Goal: Information Seeking & Learning: Learn about a topic

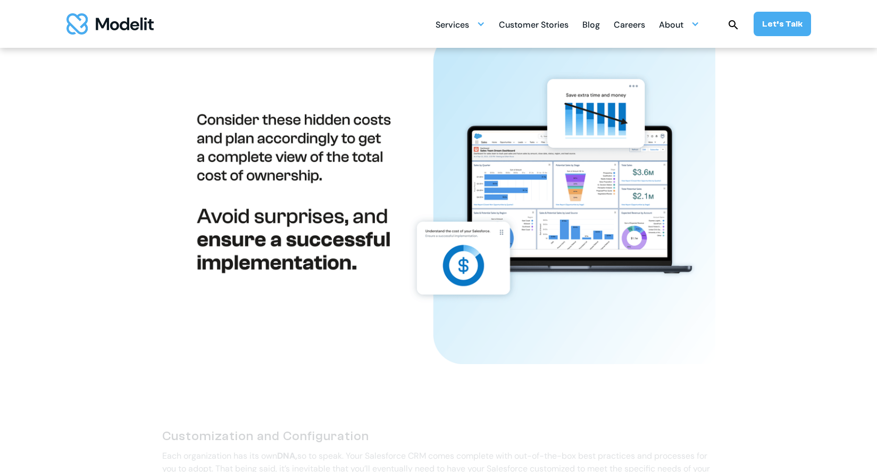
scroll to position [112, 0]
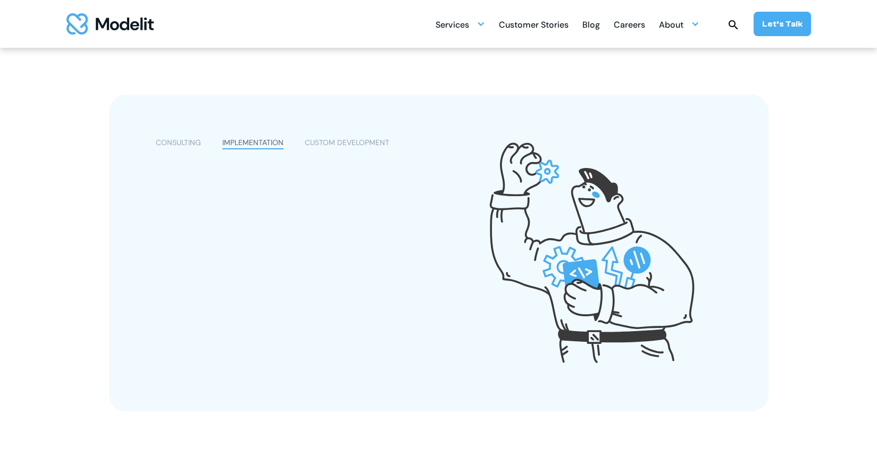
scroll to position [547, 0]
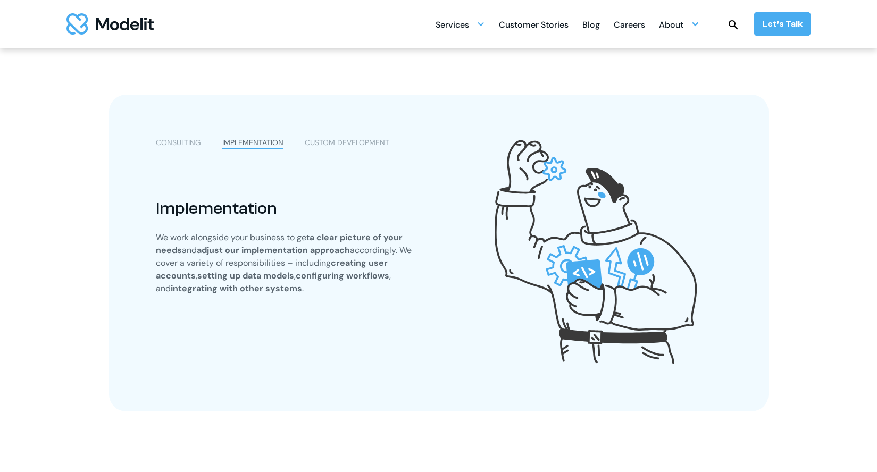
click at [317, 147] on div "CUSTOM DEVELOPMENT" at bounding box center [347, 142] width 85 height 11
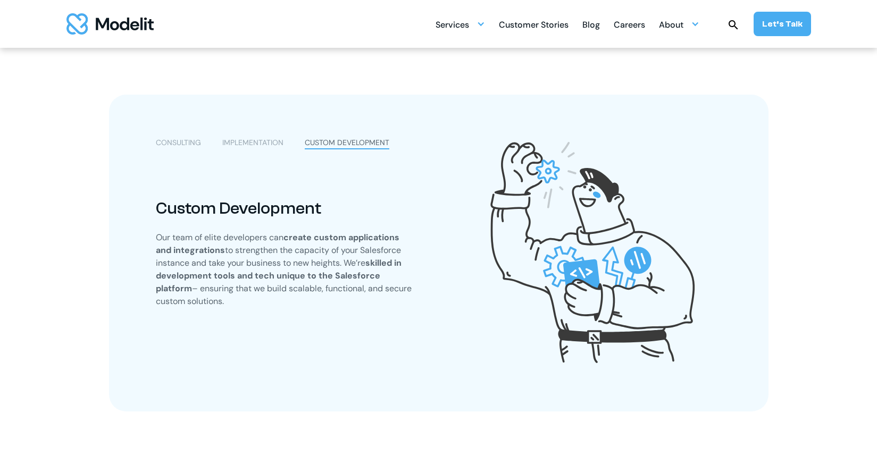
click at [180, 145] on div "CONSULTING" at bounding box center [178, 142] width 45 height 11
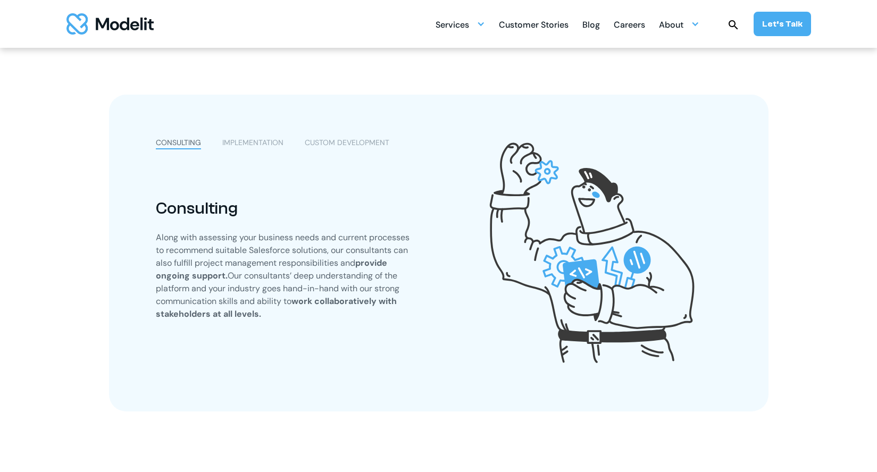
click at [244, 141] on div "IMPLEMENTATION" at bounding box center [252, 142] width 61 height 11
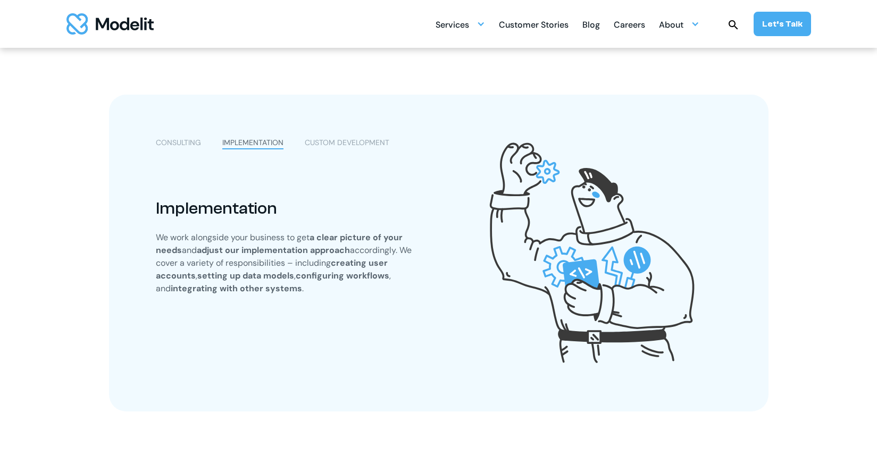
click at [319, 140] on div "CUSTOM DEVELOPMENT" at bounding box center [347, 142] width 85 height 11
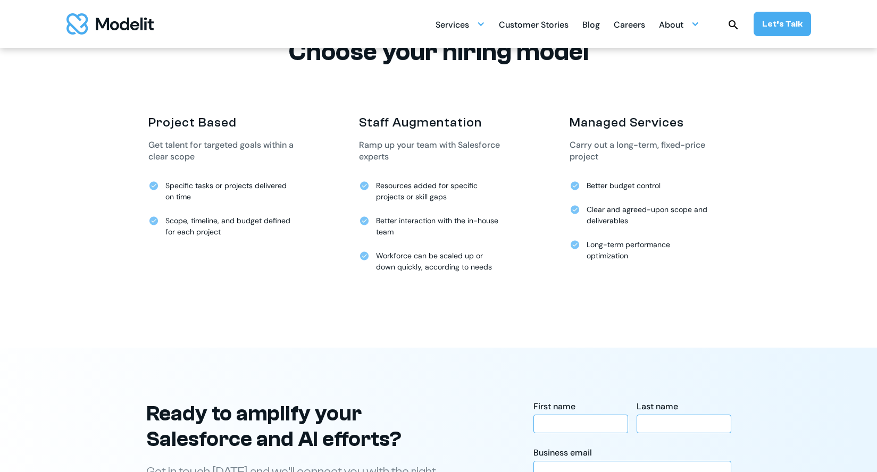
scroll to position [2508, 0]
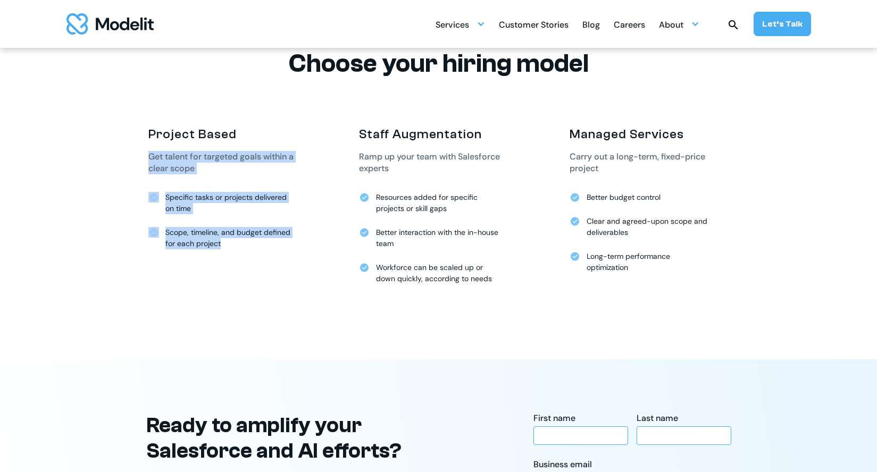
drag, startPoint x: 149, startPoint y: 157, endPoint x: 235, endPoint y: 245, distance: 122.2
click at [235, 245] on div "Project Based Get talent for targeted goals within a clear scope Specific tasks…" at bounding box center [228, 194] width 160 height 136
click at [235, 245] on div "Scope, timeline, and budget defined for each project" at bounding box center [228, 238] width 127 height 22
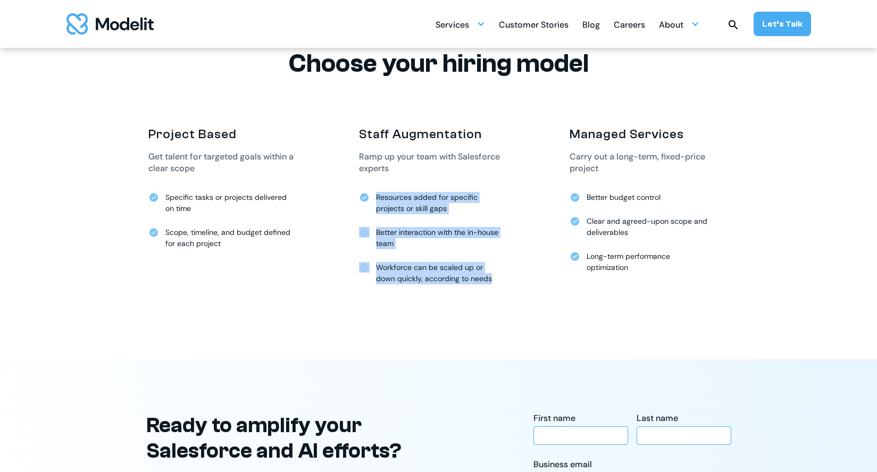
drag, startPoint x: 380, startPoint y: 207, endPoint x: 503, endPoint y: 282, distance: 144.2
click at [503, 282] on div "Staff Augmentation Ramp up your team with Salesforce experts Resources added fo…" at bounding box center [439, 211] width 160 height 171
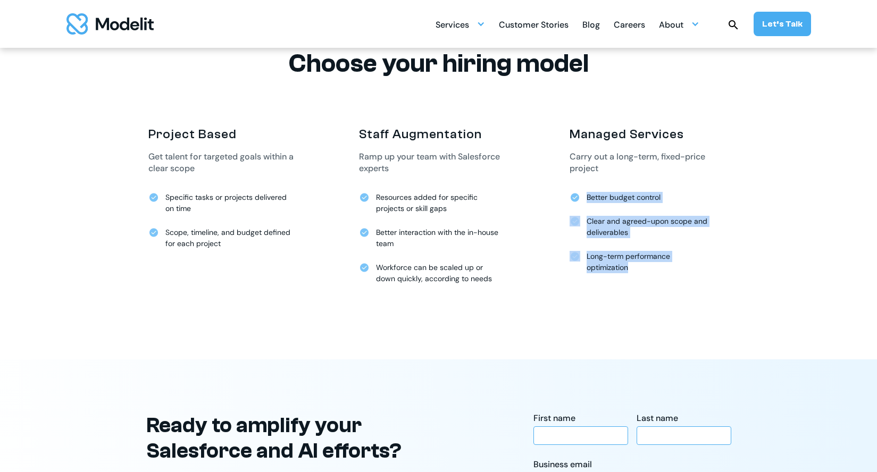
drag, startPoint x: 627, startPoint y: 273, endPoint x: 583, endPoint y: 195, distance: 89.8
click at [583, 195] on div "Managed Services Carry out a long-term, fixed-price project Better budget contr…" at bounding box center [650, 206] width 160 height 160
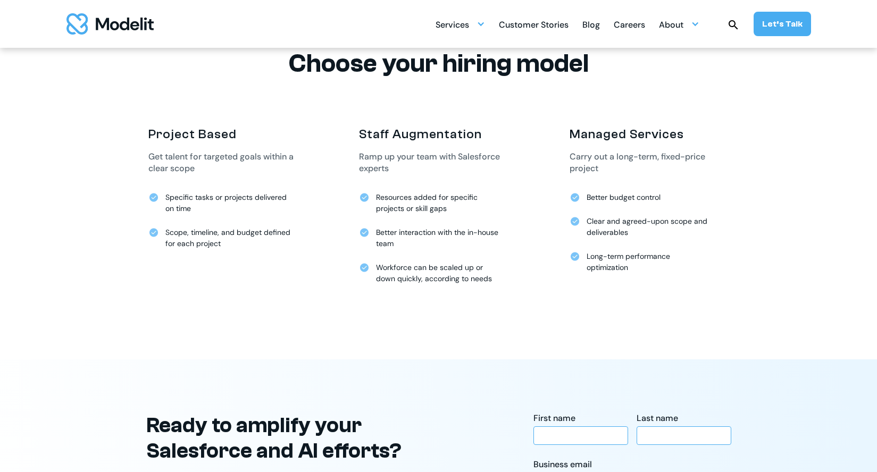
drag, startPoint x: 581, startPoint y: 194, endPoint x: 538, endPoint y: 194, distance: 43.1
click at [578, 194] on div "Better budget control" at bounding box center [642, 197] width 144 height 11
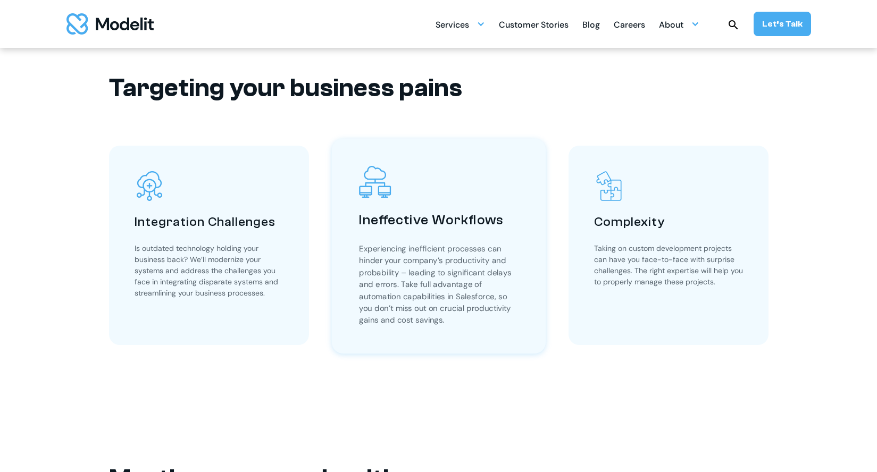
scroll to position [1581, 0]
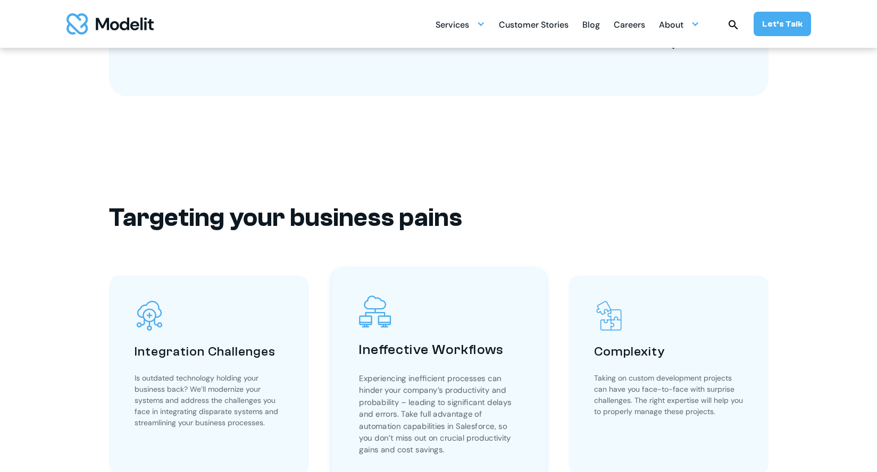
click at [457, 358] on h3 "Ineffective Workflows" at bounding box center [439, 350] width 160 height 18
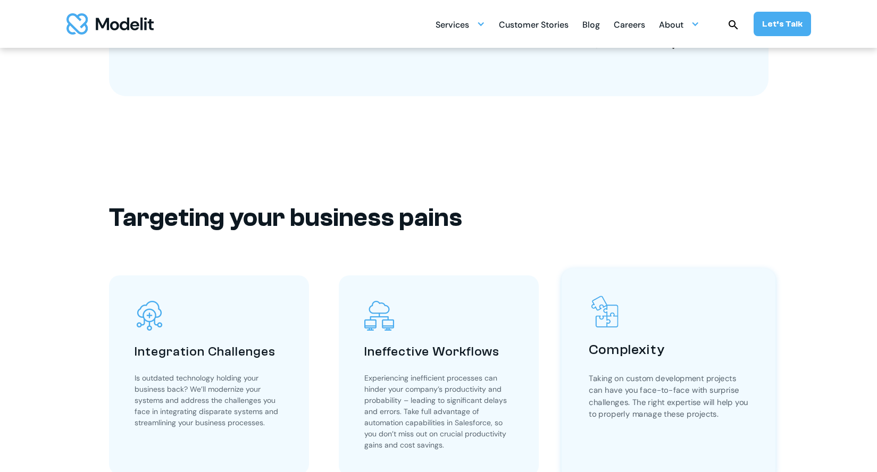
click at [572, 360] on div "Complexity Taking on custom development projects can have you face-to-face with…" at bounding box center [668, 375] width 214 height 213
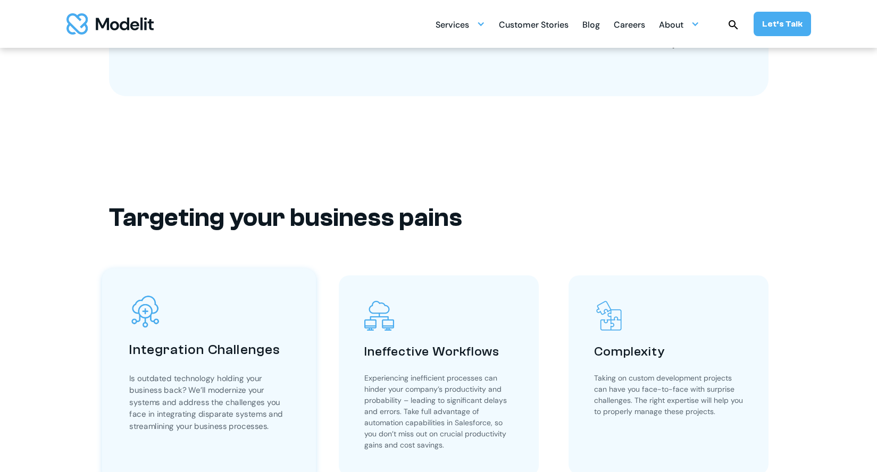
drag, startPoint x: 339, startPoint y: 372, endPoint x: 307, endPoint y: 369, distance: 31.5
click at [339, 373] on div "Ineffective Workflows Experiencing inefficient processes can hinder your compan…" at bounding box center [439, 376] width 200 height 201
click at [183, 358] on h3 "Integration Challenges" at bounding box center [209, 350] width 160 height 18
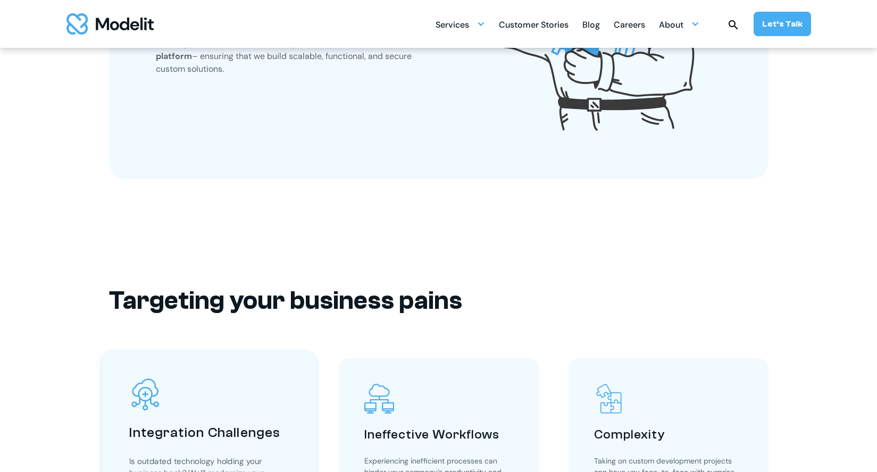
scroll to position [1256, 0]
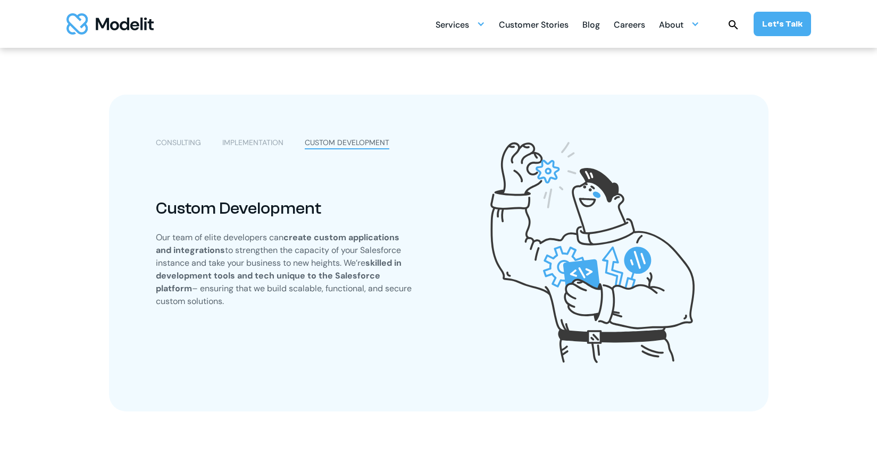
drag, startPoint x: 261, startPoint y: 144, endPoint x: 209, endPoint y: 149, distance: 51.9
click at [261, 144] on div "IMPLEMENTATION" at bounding box center [252, 142] width 61 height 11
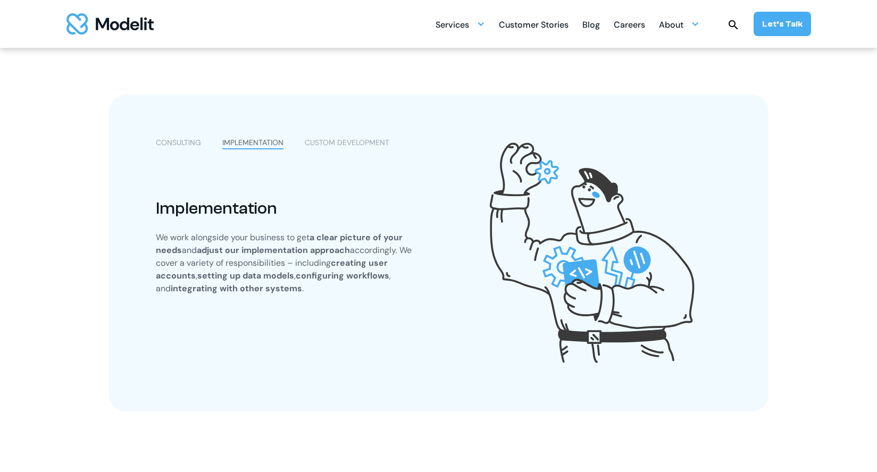
click at [179, 145] on div "CONSULTING" at bounding box center [178, 142] width 45 height 11
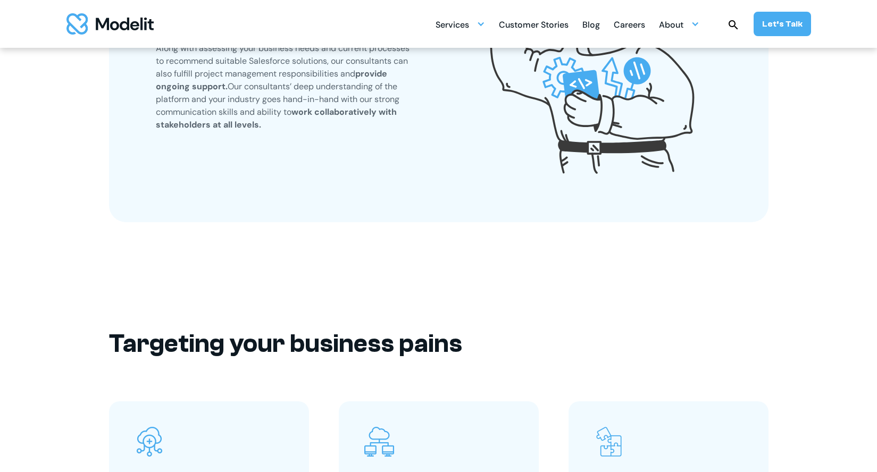
scroll to position [1327, 0]
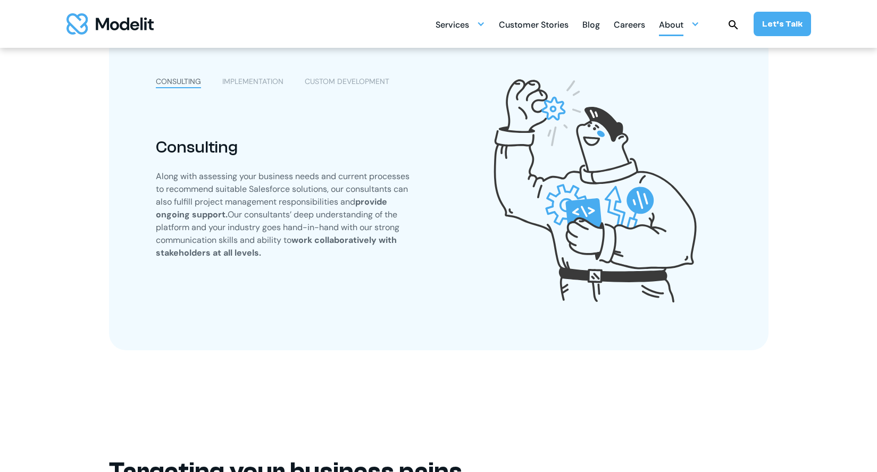
click at [687, 23] on div "About" at bounding box center [679, 24] width 40 height 21
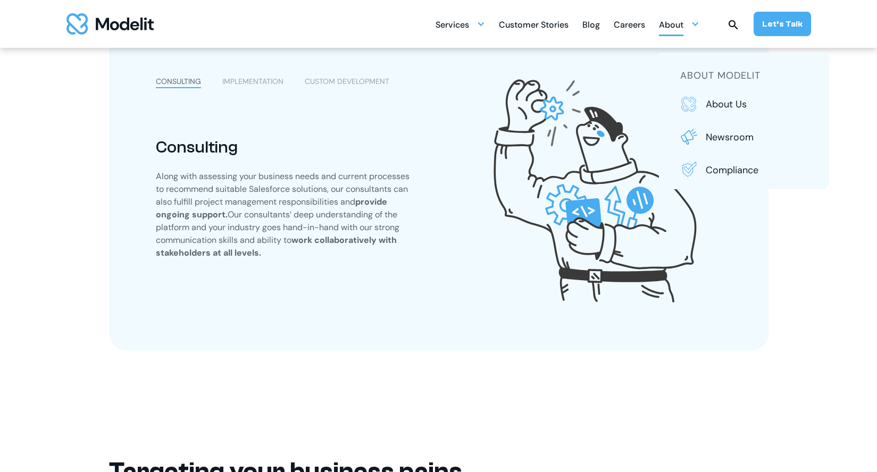
click at [624, 25] on div "Careers" at bounding box center [629, 25] width 31 height 21
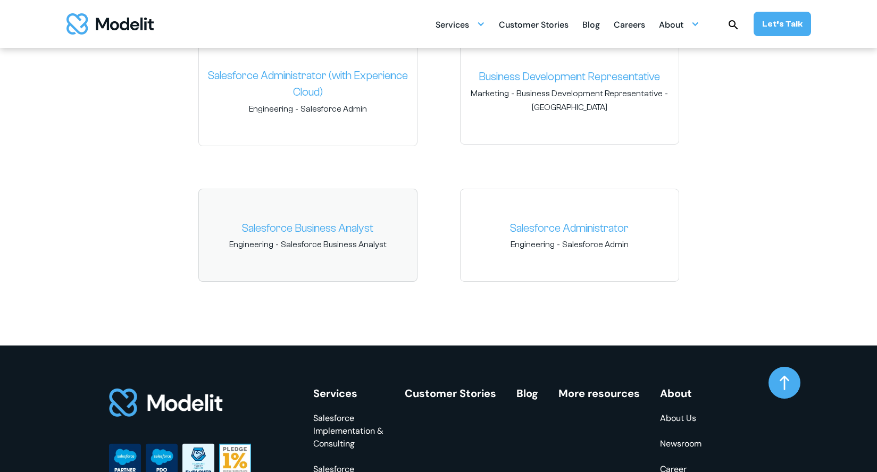
scroll to position [1580, 0]
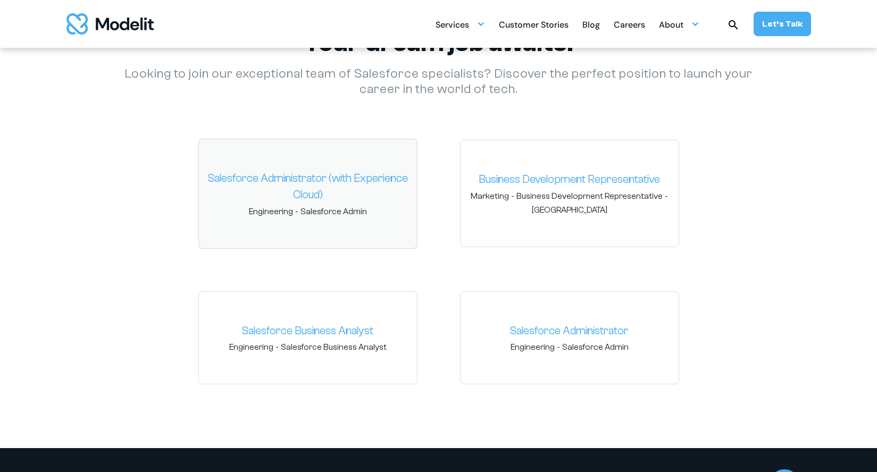
click at [310, 192] on link "Salesforce Administrator (with Experience Cloud)" at bounding box center [307, 187] width 201 height 34
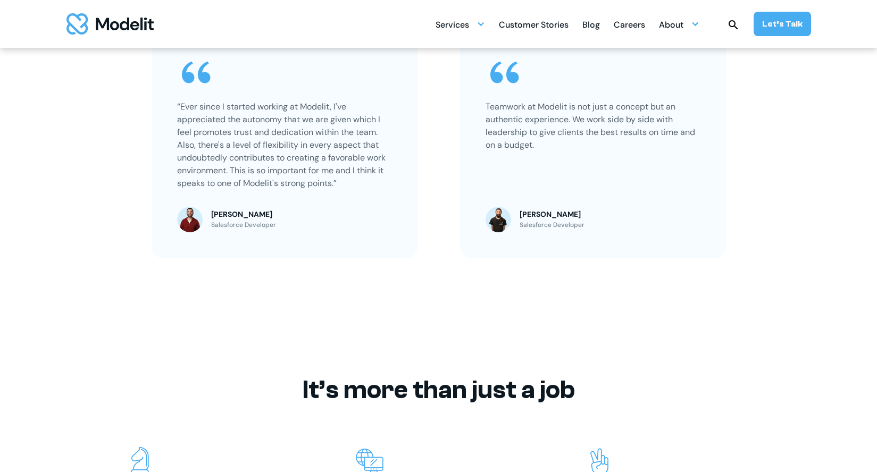
scroll to position [992, 0]
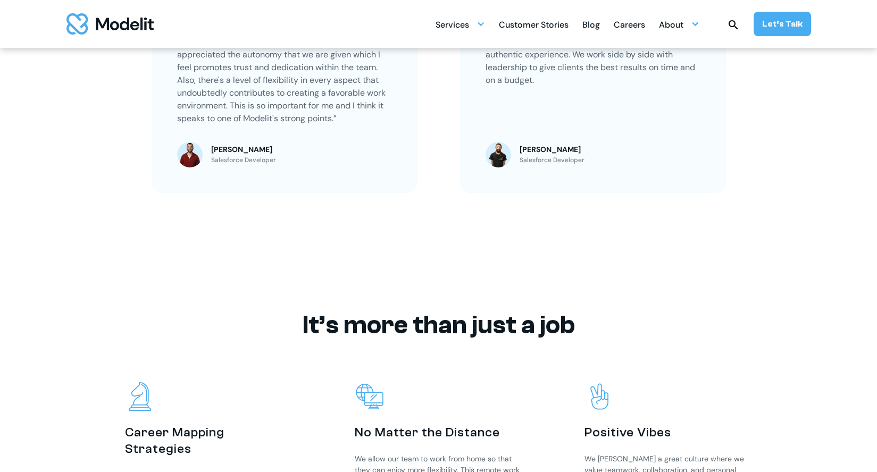
click at [451, 87] on div "“Ever since I started working at Modelit, I've appreciated the autonomy that we…" at bounding box center [439, 78] width 660 height 230
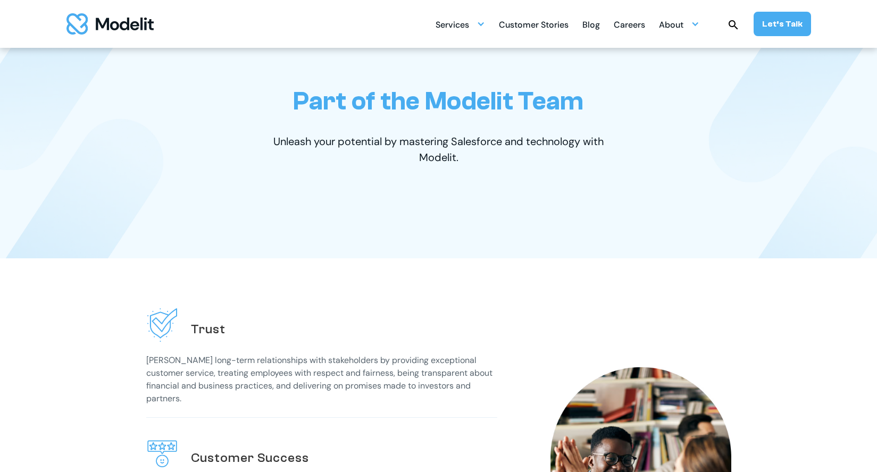
scroll to position [0, 0]
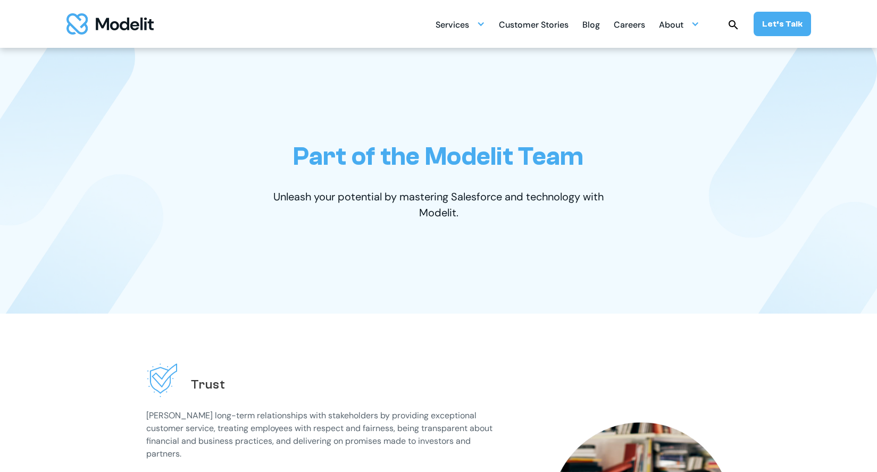
click at [558, 22] on div "Customer Stories" at bounding box center [534, 25] width 70 height 21
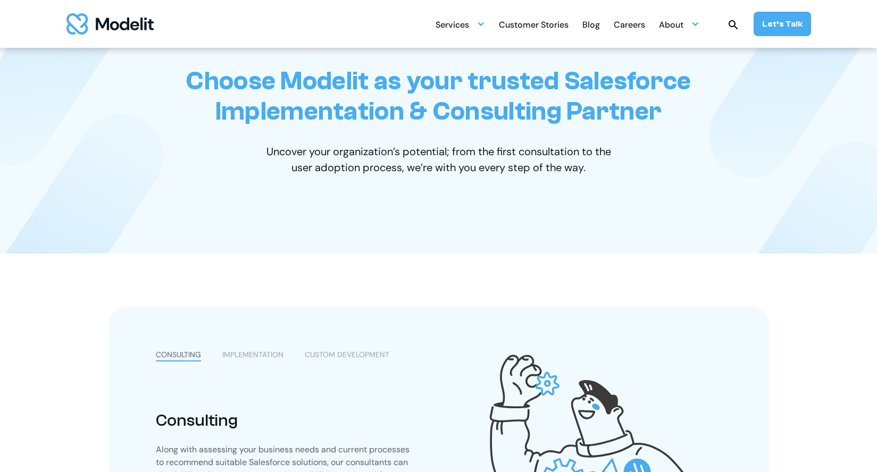
scroll to position [194, 0]
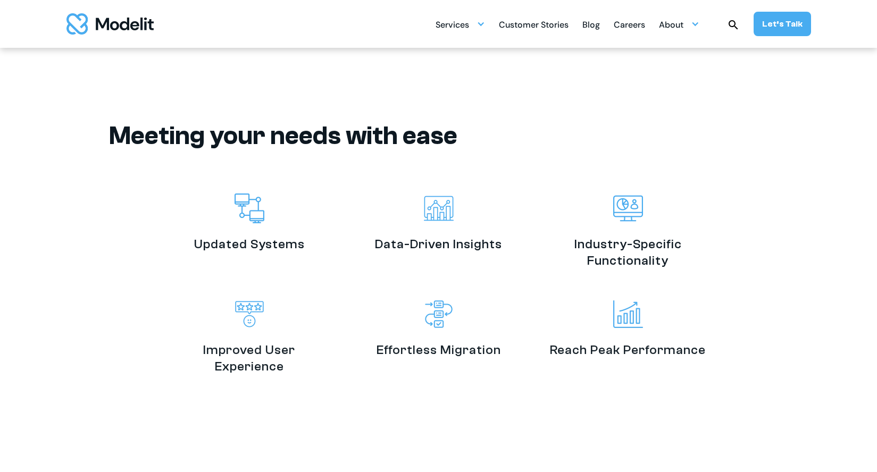
scroll to position [2059, 0]
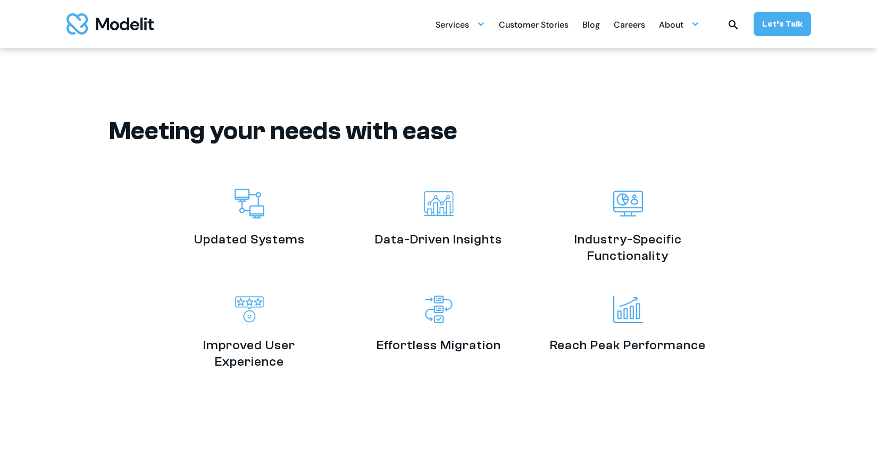
click at [242, 226] on div "Updated Systems" at bounding box center [249, 218] width 111 height 59
click at [468, 212] on div "Data-Driven Insights" at bounding box center [438, 218] width 127 height 59
click at [468, 292] on div "Updated Systems Data-Driven Insights Industry-Specific Functionality Improved U…" at bounding box center [439, 279] width 538 height 181
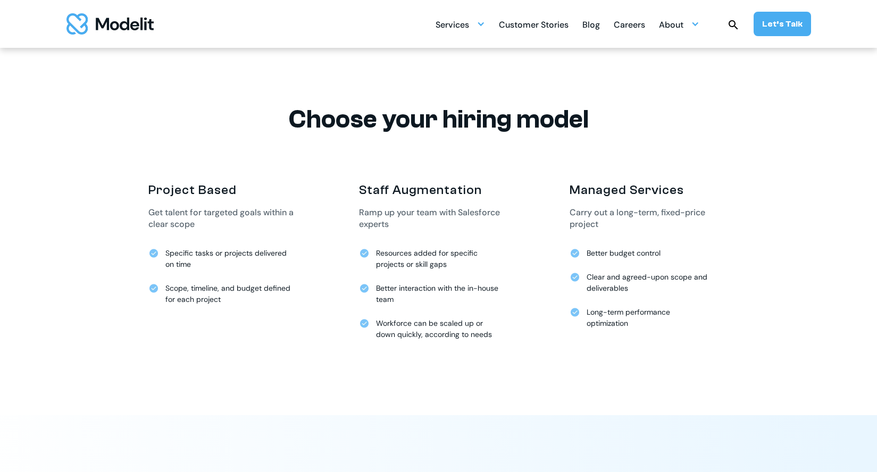
scroll to position [2473, 0]
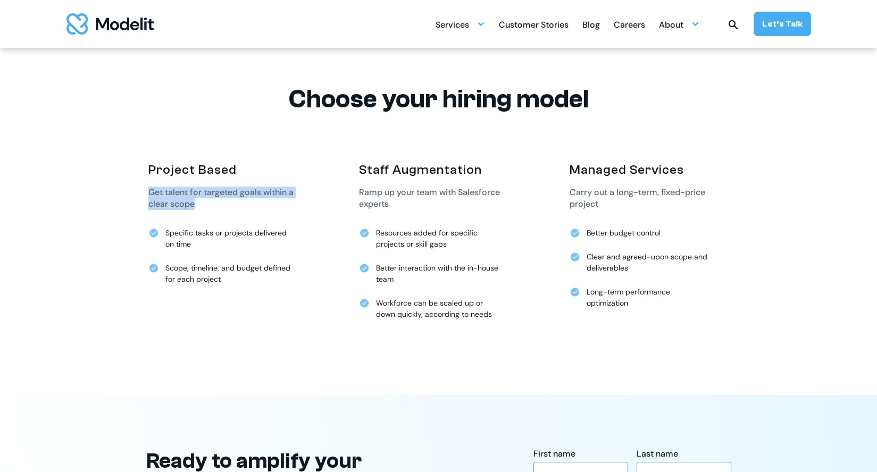
drag, startPoint x: 146, startPoint y: 193, endPoint x: 206, endPoint y: 208, distance: 61.9
click at [206, 208] on div "Project Based Get talent for targeted goals within a clear scope Specific tasks…" at bounding box center [439, 247] width 660 height 171
click at [206, 208] on div "Get talent for targeted goals within a clear scope" at bounding box center [228, 198] width 160 height 23
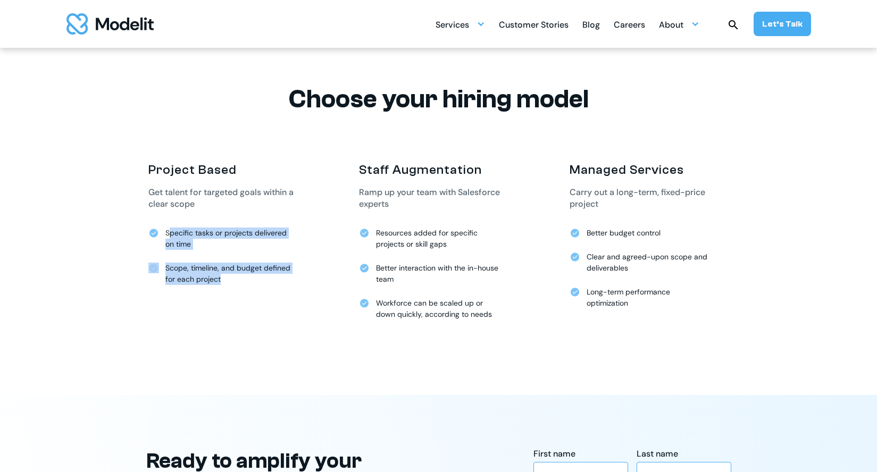
drag, startPoint x: 169, startPoint y: 233, endPoint x: 233, endPoint y: 283, distance: 81.6
click at [233, 282] on div "Project Based Get talent for targeted goals within a clear scope Specific tasks…" at bounding box center [228, 230] width 160 height 136
click at [233, 283] on div "Scope, timeline, and budget defined for each project" at bounding box center [228, 274] width 127 height 22
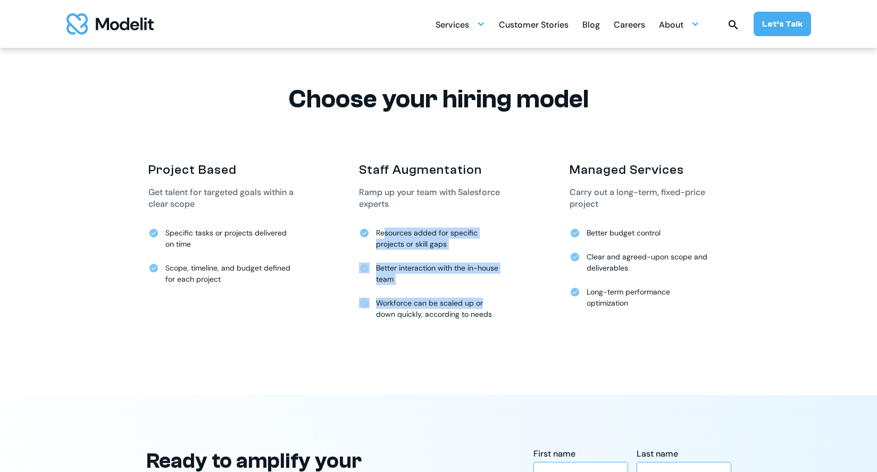
drag, startPoint x: 383, startPoint y: 233, endPoint x: 500, endPoint y: 306, distance: 137.4
click at [498, 303] on div "Staff Augmentation Ramp up your team with Salesforce experts Resources added fo…" at bounding box center [439, 247] width 160 height 171
click at [500, 306] on div "Workforce can be scaled up or down quickly, according to needs" at bounding box center [439, 309] width 127 height 22
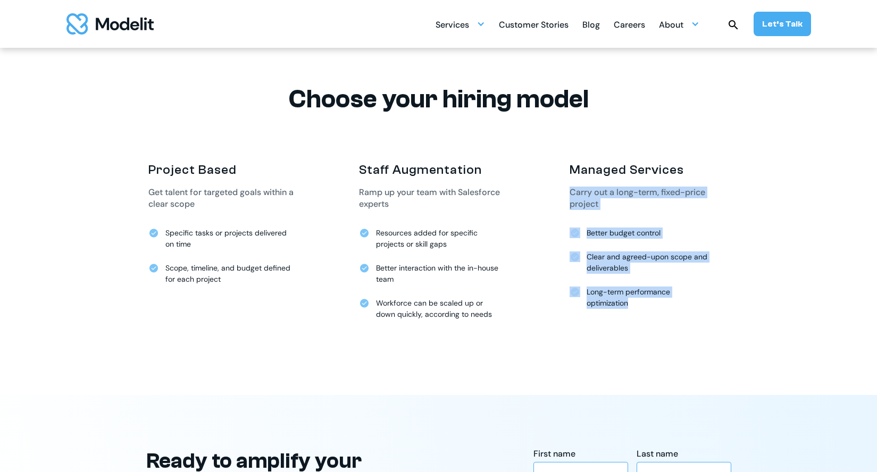
drag, startPoint x: 566, startPoint y: 190, endPoint x: 628, endPoint y: 305, distance: 130.6
click at [628, 305] on div "Project Based Get talent for targeted goals within a clear scope Specific tasks…" at bounding box center [439, 247] width 660 height 171
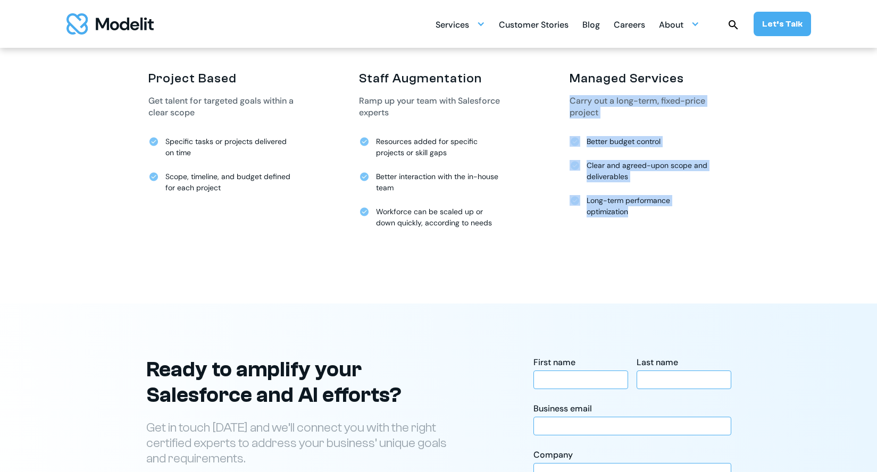
scroll to position [2564, 0]
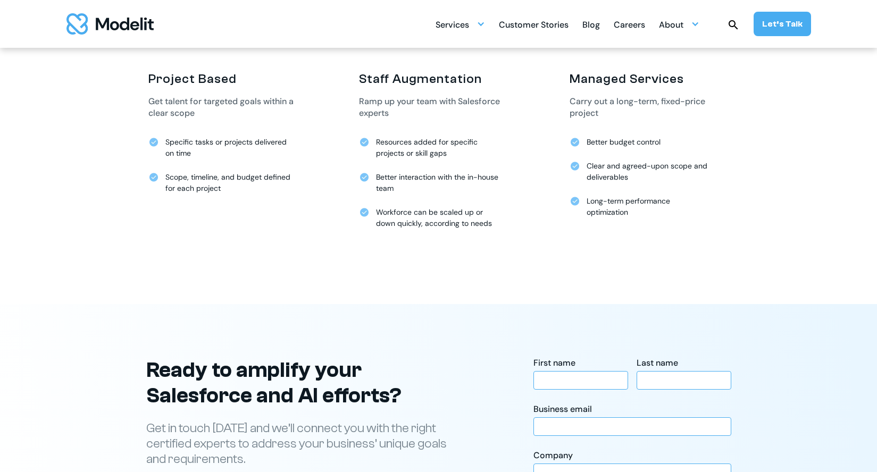
click at [598, 172] on div "Clear and agreed-upon scope and deliverables" at bounding box center [650, 172] width 127 height 22
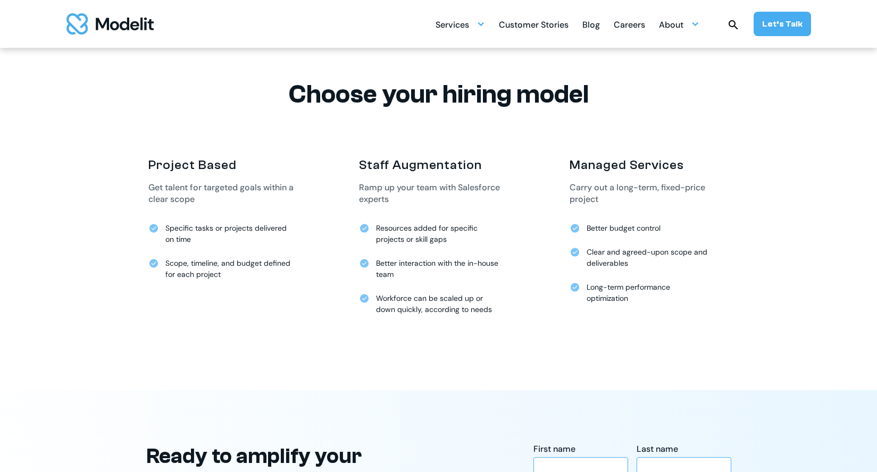
scroll to position [2477, 0]
drag, startPoint x: 341, startPoint y: 106, endPoint x: 363, endPoint y: 148, distance: 47.1
click at [341, 106] on h2 "Choose your hiring model" at bounding box center [439, 95] width 660 height 30
click at [375, 161] on div "Staff Augmentation" at bounding box center [439, 165] width 160 height 16
drag, startPoint x: 386, startPoint y: 173, endPoint x: 373, endPoint y: 216, distance: 44.3
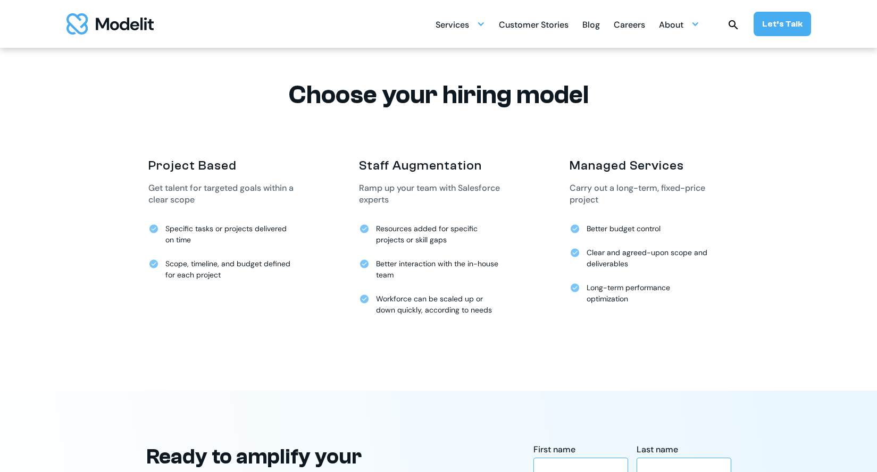
click at [385, 174] on div "Staff Augmentation Ramp up your team with Salesforce experts Resources added fo…" at bounding box center [439, 242] width 160 height 171
click at [366, 228] on img at bounding box center [364, 228] width 11 height 11
click at [390, 229] on div "Resources added for specific projects or skill gaps" at bounding box center [439, 234] width 127 height 22
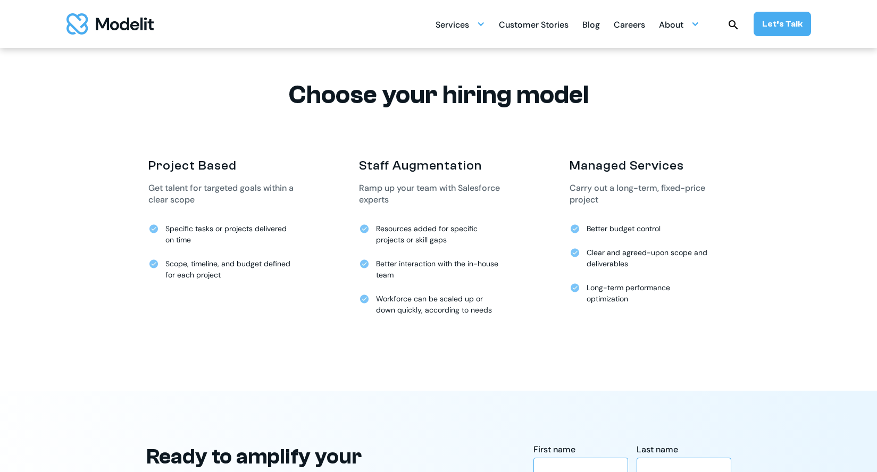
drag, startPoint x: 382, startPoint y: 248, endPoint x: 378, endPoint y: 261, distance: 13.0
click at [382, 249] on div "Staff Augmentation Ramp up your team with Salesforce experts Resources added fo…" at bounding box center [439, 242] width 160 height 171
drag, startPoint x: 391, startPoint y: 161, endPoint x: 373, endPoint y: 167, distance: 19.0
click at [391, 161] on div "Staff Augmentation" at bounding box center [439, 165] width 160 height 16
click at [373, 167] on div "Staff Augmentation" at bounding box center [439, 165] width 160 height 16
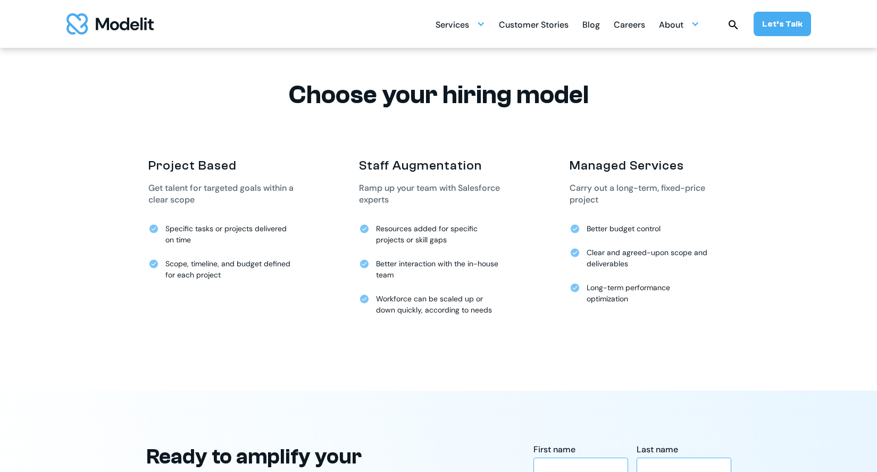
click at [372, 167] on div "Staff Augmentation" at bounding box center [439, 165] width 160 height 16
drag, startPoint x: 373, startPoint y: 185, endPoint x: 353, endPoint y: 142, distance: 47.1
click at [372, 180] on div "Staff Augmentation Ramp up your team with Salesforce experts Resources added fo…" at bounding box center [439, 242] width 160 height 171
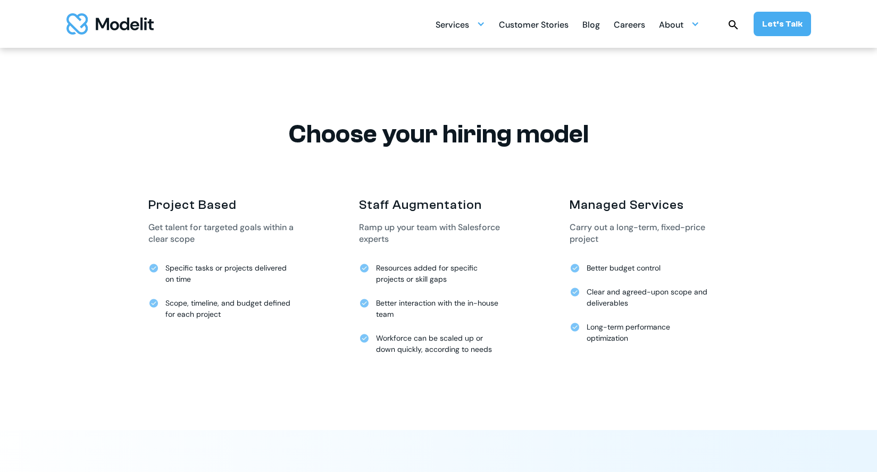
scroll to position [2390, 0]
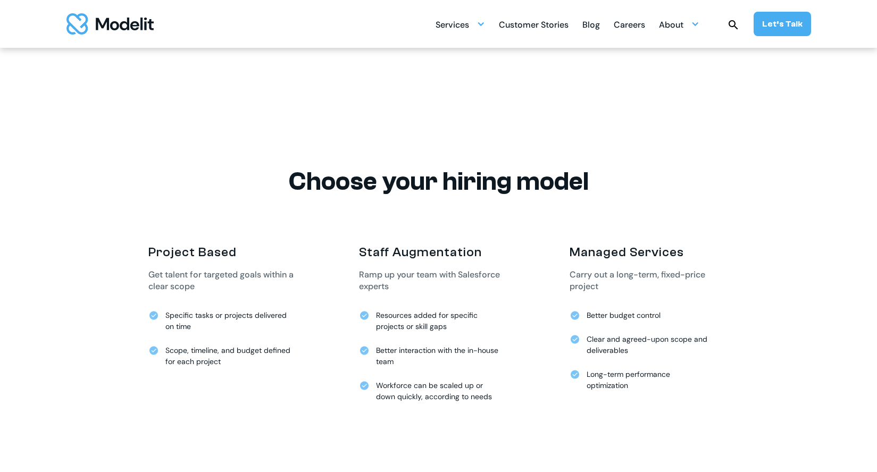
drag, startPoint x: 286, startPoint y: 172, endPoint x: 615, endPoint y: 159, distance: 329.0
click at [615, 159] on div "Choose your hiring model Project Based Get talent for targeted goals within a c…" at bounding box center [439, 295] width 660 height 364
drag, startPoint x: 556, startPoint y: 182, endPoint x: 542, endPoint y: 188, distance: 15.0
click at [555, 182] on h2 "Choose your hiring model" at bounding box center [439, 181] width 660 height 30
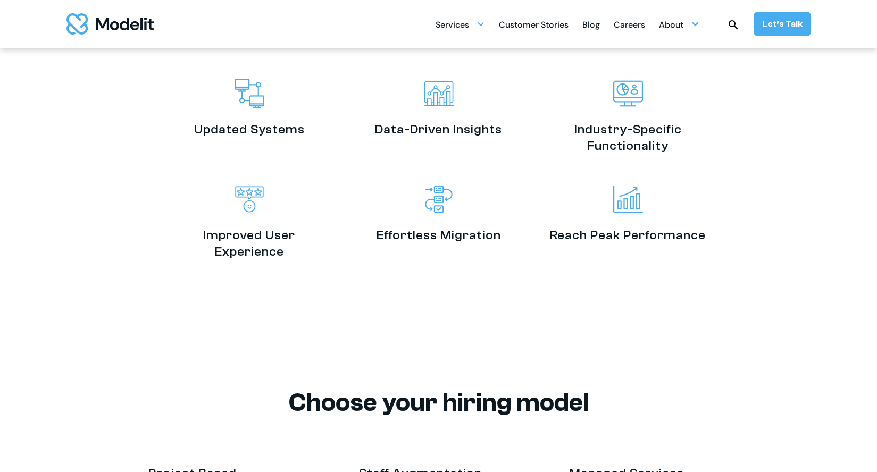
scroll to position [2177, 0]
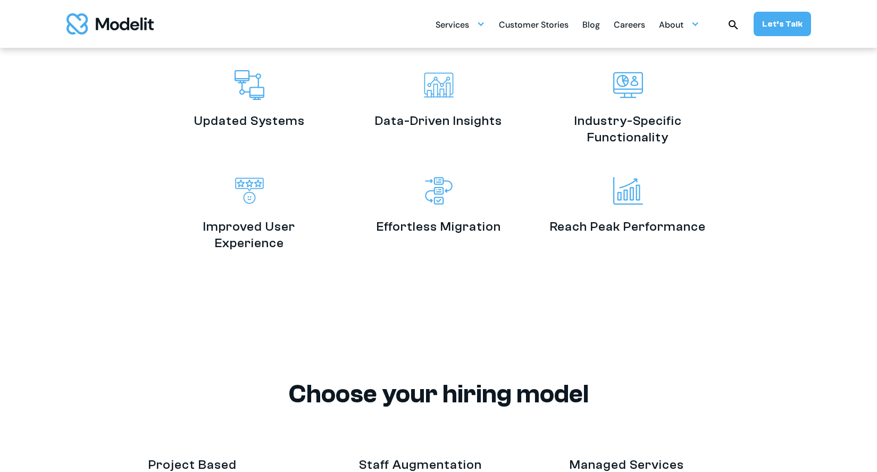
click at [254, 193] on img at bounding box center [250, 191] width 30 height 30
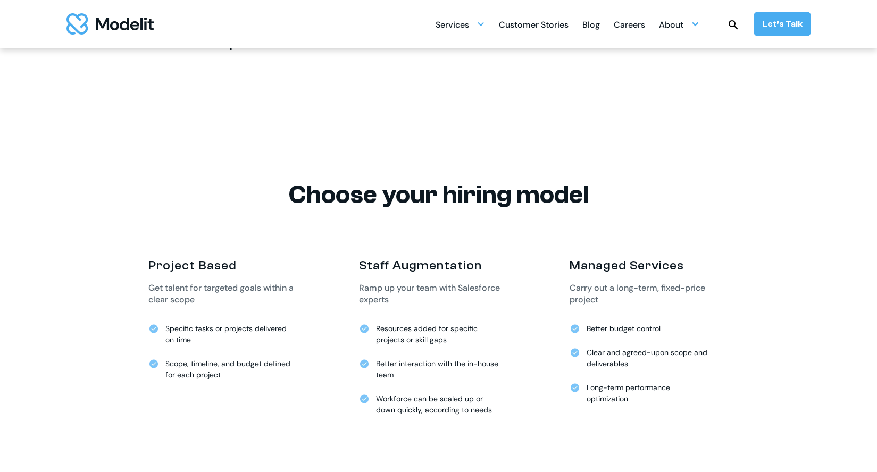
scroll to position [2383, 0]
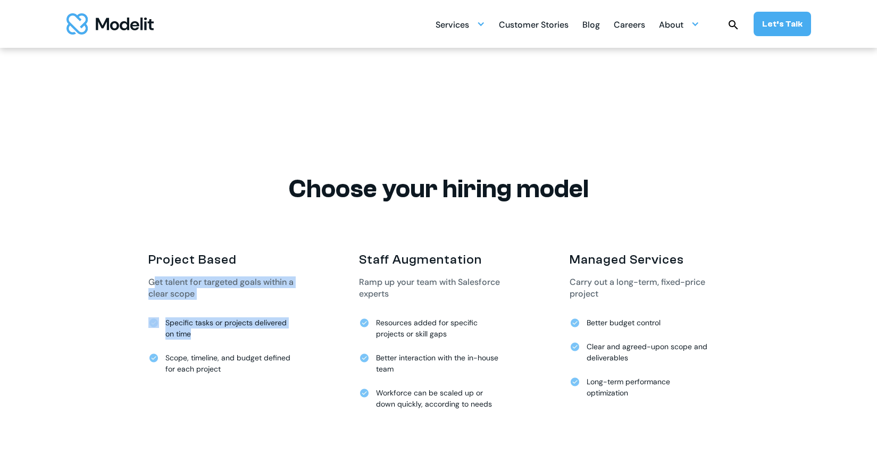
drag, startPoint x: 153, startPoint y: 285, endPoint x: 243, endPoint y: 352, distance: 112.5
click at [236, 349] on div "Project Based Get talent for targeted goals within a clear scope Specific tasks…" at bounding box center [228, 320] width 160 height 136
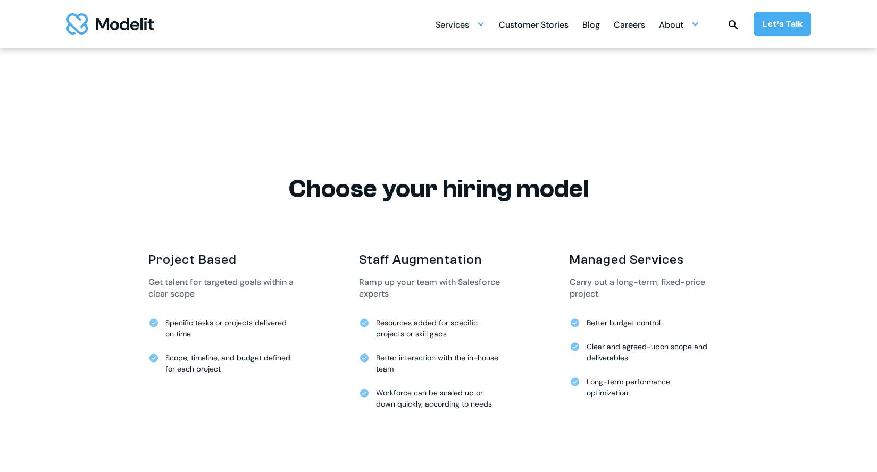
drag, startPoint x: 249, startPoint y: 353, endPoint x: 254, endPoint y: 356, distance: 5.8
click at [249, 353] on div "Scope, timeline, and budget defined for each project" at bounding box center [228, 364] width 127 height 22
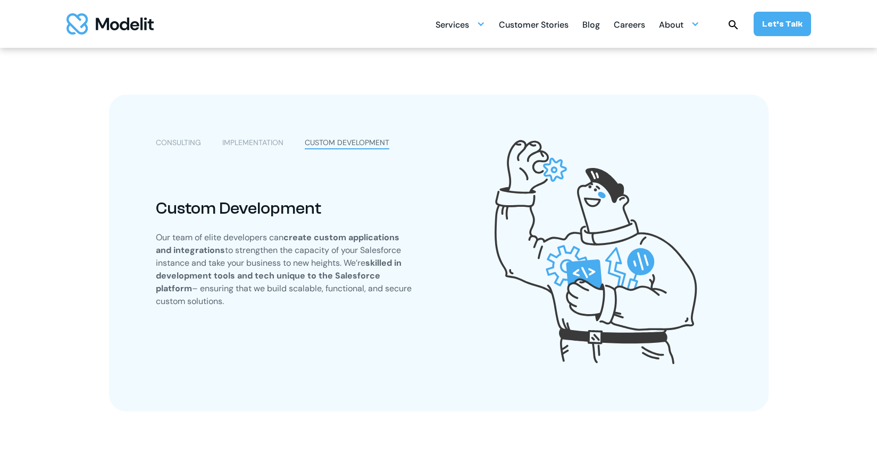
scroll to position [524, 0]
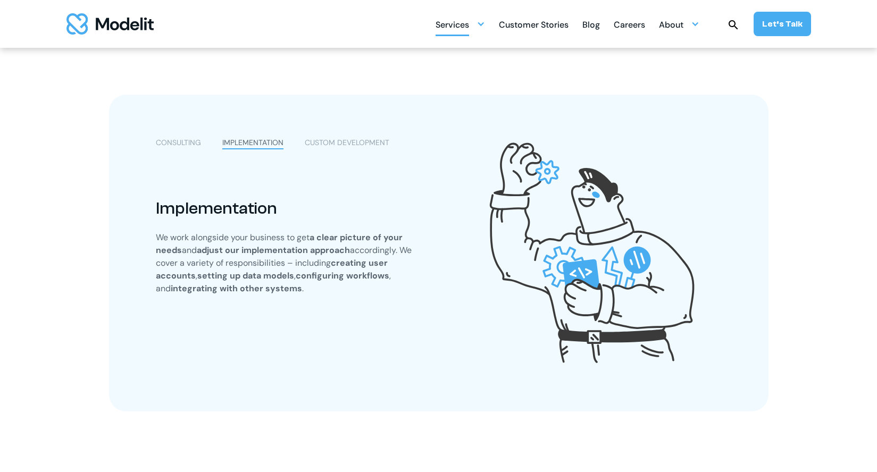
click at [464, 21] on div "Services" at bounding box center [453, 25] width 34 height 21
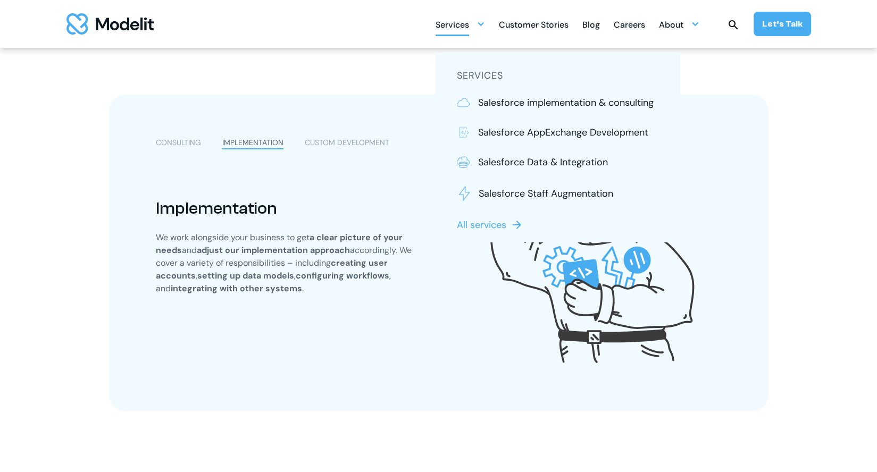
click at [502, 223] on p "All services" at bounding box center [481, 225] width 49 height 14
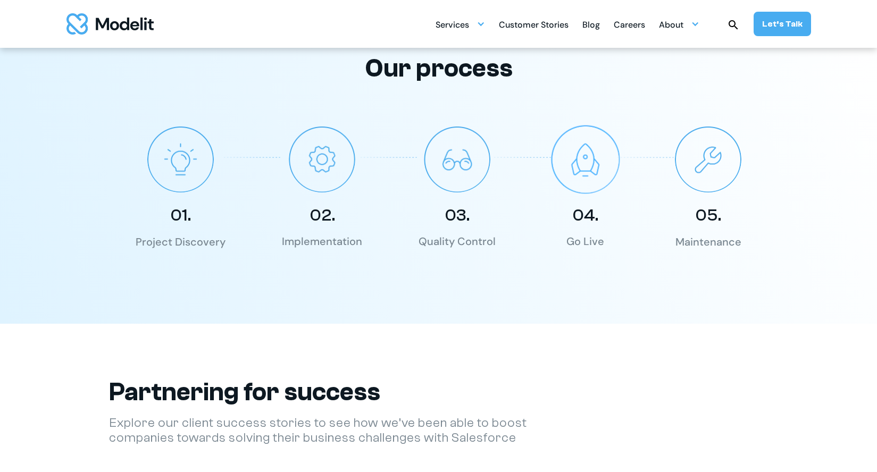
scroll to position [1403, 0]
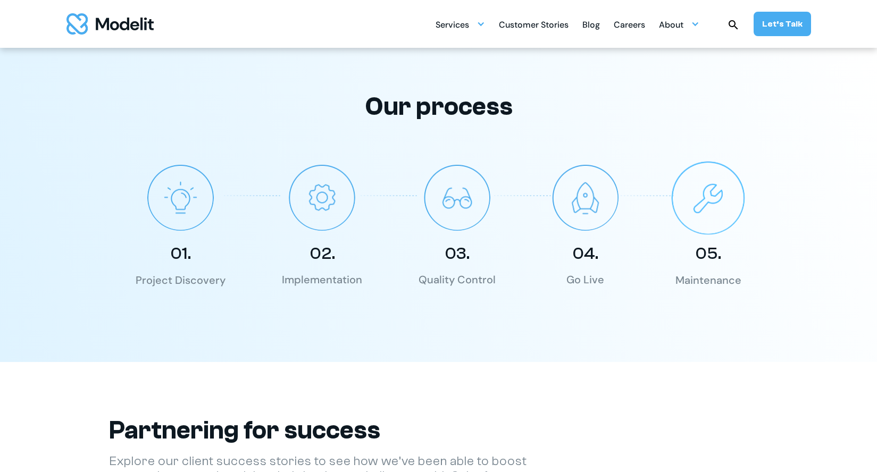
click at [710, 197] on img at bounding box center [708, 197] width 73 height 73
drag, startPoint x: 560, startPoint y: 198, endPoint x: 539, endPoint y: 203, distance: 20.8
click at [560, 199] on img at bounding box center [585, 197] width 72 height 72
drag, startPoint x: 435, startPoint y: 212, endPoint x: 322, endPoint y: 218, distance: 112.9
click at [434, 212] on img at bounding box center [457, 197] width 73 height 73
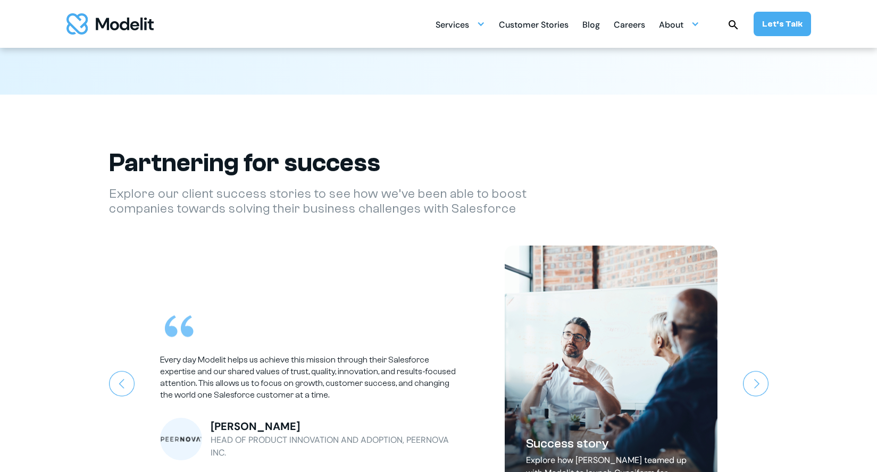
scroll to position [1401, 0]
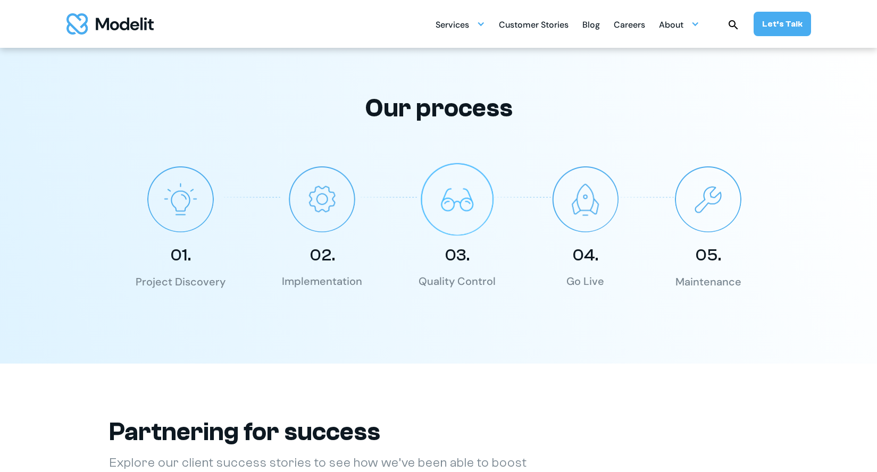
click at [452, 209] on img at bounding box center [457, 199] width 73 height 73
click at [327, 216] on img at bounding box center [322, 199] width 72 height 72
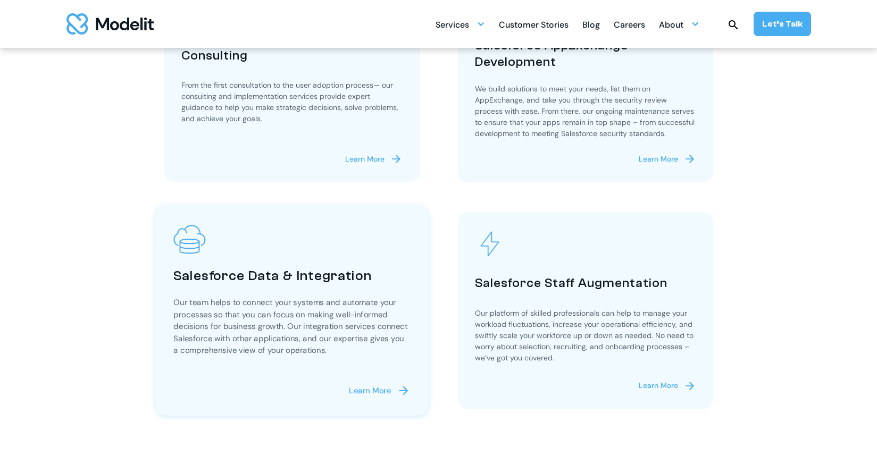
scroll to position [409, 0]
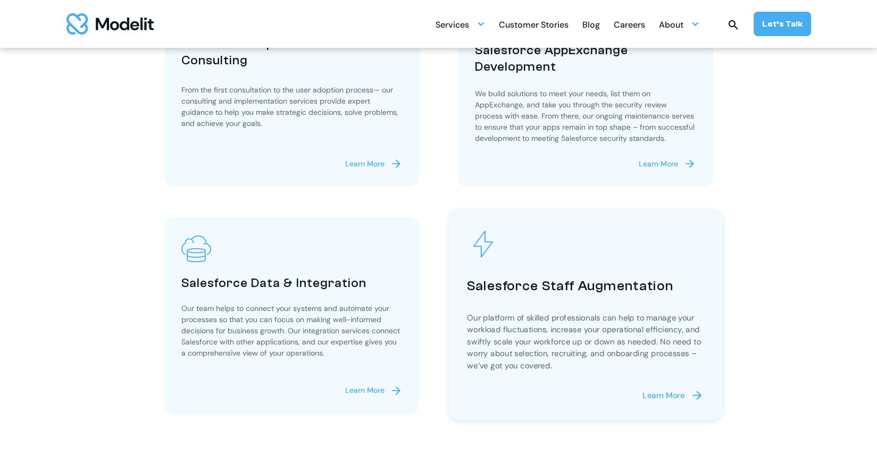
click at [529, 312] on p "Our platform of skilled professionals can help to manage your workload fluctuat…" at bounding box center [585, 342] width 237 height 60
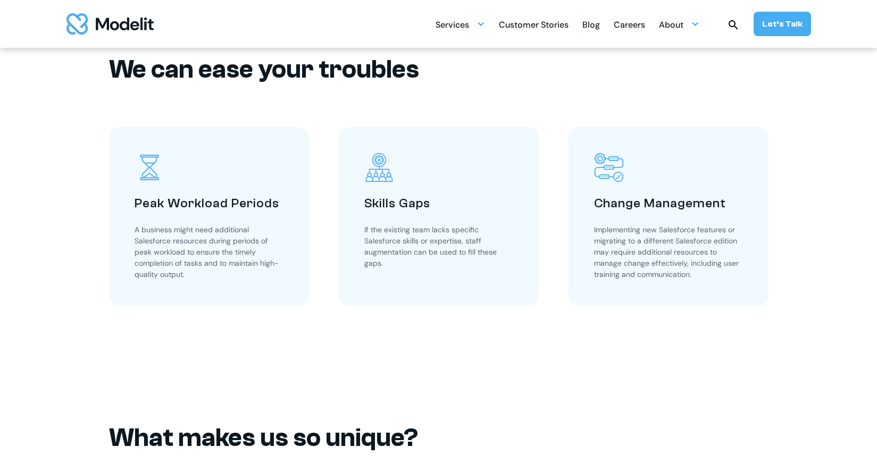
scroll to position [1051, 0]
